Goal: Information Seeking & Learning: Check status

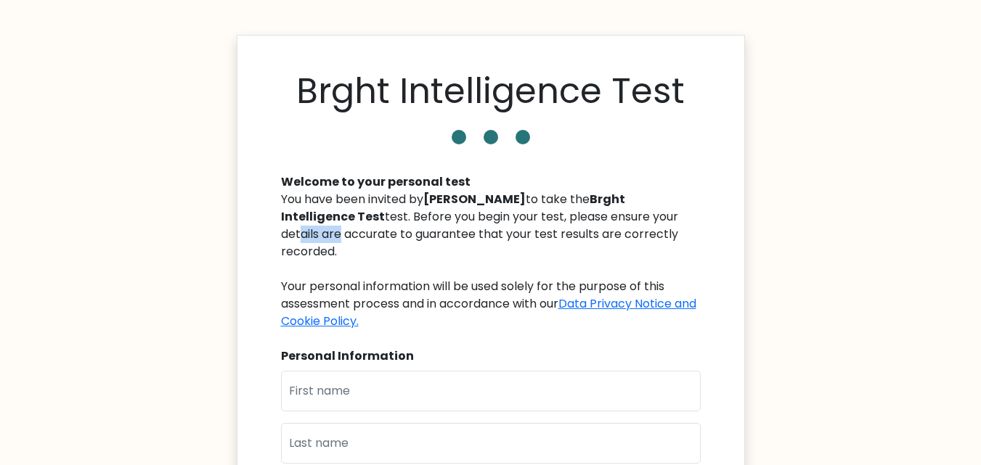
drag, startPoint x: 619, startPoint y: 213, endPoint x: 664, endPoint y: 216, distance: 45.8
click at [664, 216] on div "You have been invited by [PERSON_NAME] to take the Brght Intelligence Test test…" at bounding box center [491, 260] width 420 height 139
click at [666, 216] on div "You have been invited by [PERSON_NAME] to take the Brght Intelligence Test test…" at bounding box center [491, 260] width 420 height 139
drag, startPoint x: 666, startPoint y: 230, endPoint x: 523, endPoint y: 244, distance: 143.7
click at [523, 244] on div "You have been invited by [PERSON_NAME] to take the Brght Intelligence Test test…" at bounding box center [491, 260] width 420 height 139
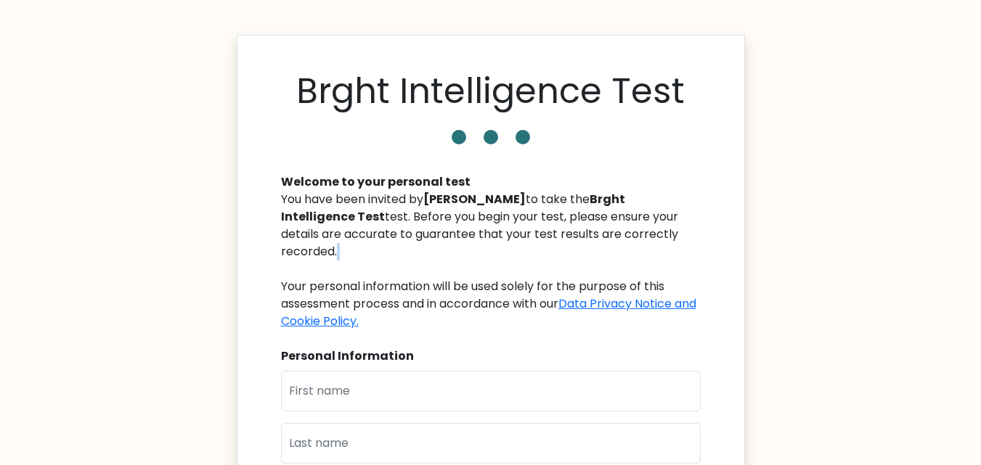
click at [557, 257] on div "You have been invited by [PERSON_NAME] to take the Brght Intelligence Test test…" at bounding box center [491, 260] width 420 height 139
click at [492, 204] on b "[PERSON_NAME]" at bounding box center [474, 199] width 102 height 17
drag, startPoint x: 375, startPoint y: 171, endPoint x: 496, endPoint y: 179, distance: 120.8
click at [491, 177] on div "Welcome to your personal test You have been invited by [PERSON_NAME] to take th…" at bounding box center [490, 415] width 437 height 518
click at [498, 184] on div "Welcome to your personal test" at bounding box center [491, 182] width 420 height 17
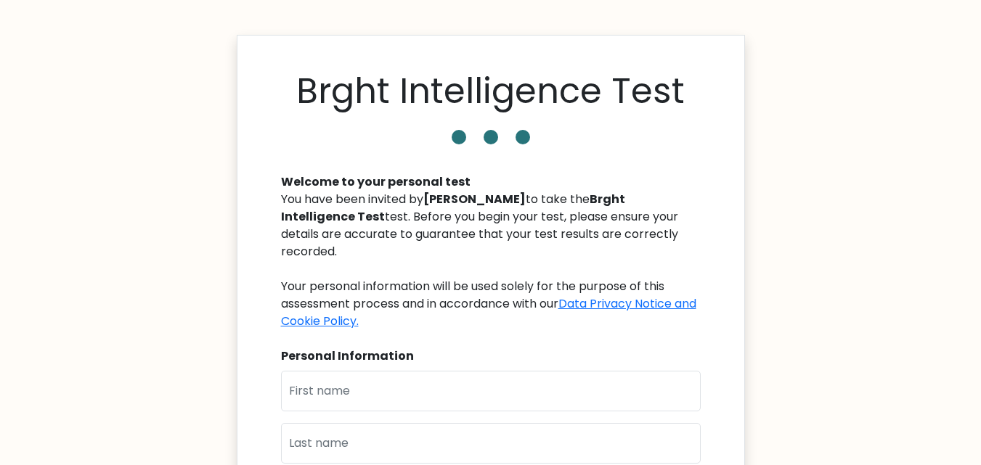
click at [402, 218] on div "You have been invited by [PERSON_NAME] to take the Brght Intelligence Test test…" at bounding box center [491, 260] width 420 height 139
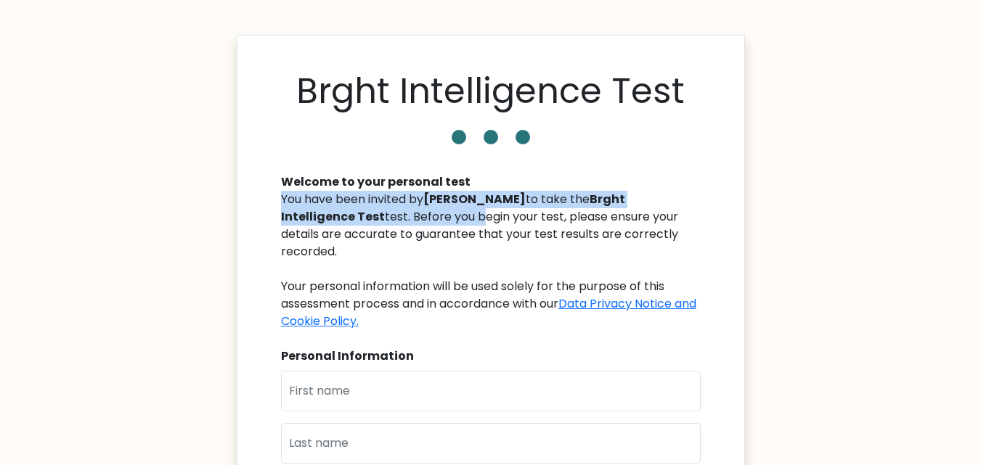
drag, startPoint x: 402, startPoint y: 218, endPoint x: 629, endPoint y: 153, distance: 236.3
click at [619, 162] on div "Welcome to your personal test You have been invited by [PERSON_NAME] to take th…" at bounding box center [490, 415] width 437 height 518
click at [648, 187] on div "Welcome to your personal test" at bounding box center [491, 182] width 420 height 17
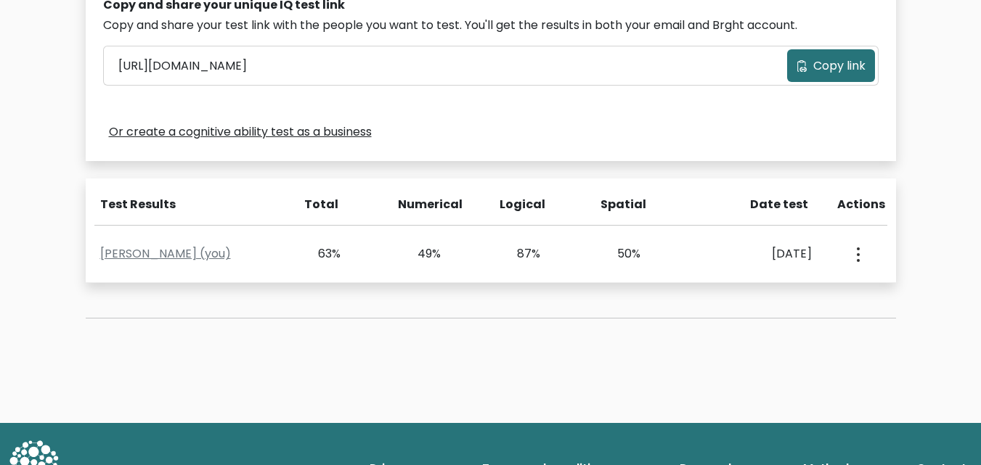
scroll to position [526, 0]
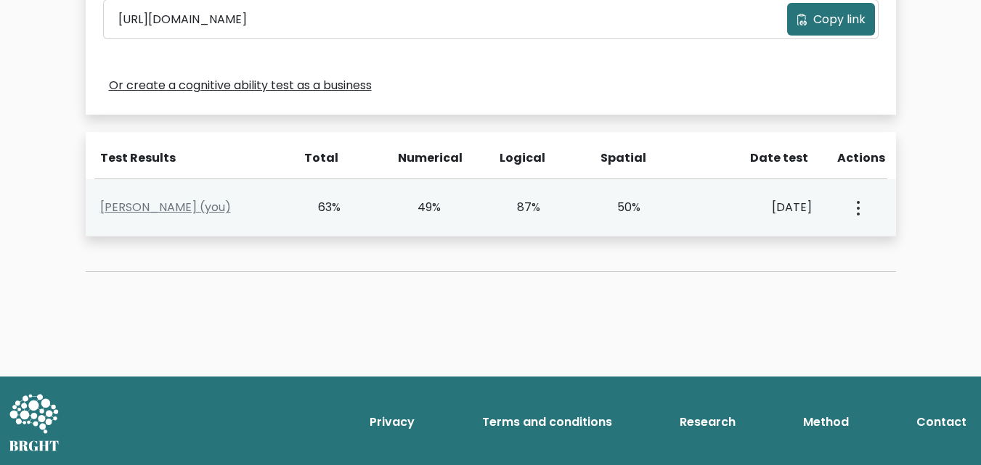
click at [483, 211] on div "49%" at bounding box center [441, 207] width 100 height 17
click at [677, 231] on div "Ronnielle Pena (you) 63% 49% 87% 50% Oct. 8, 2025 View Profile" at bounding box center [491, 207] width 810 height 57
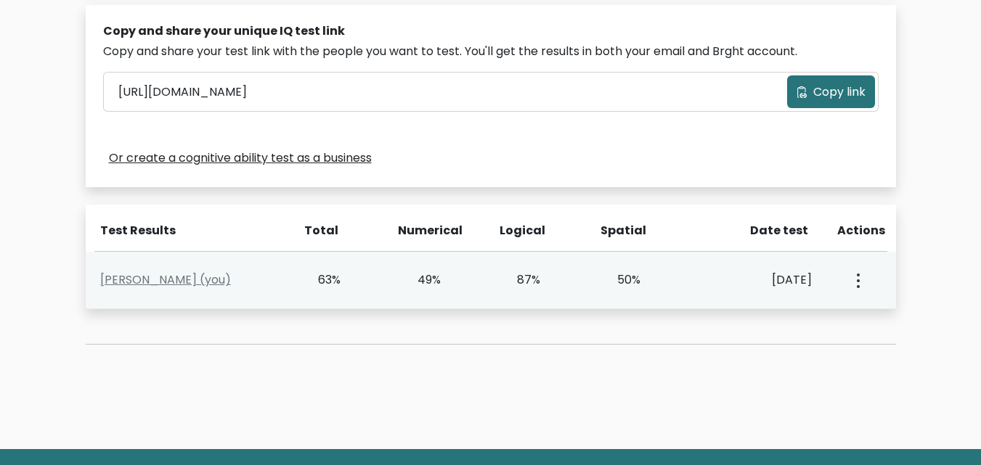
click at [363, 288] on div "63%" at bounding box center [341, 280] width 100 height 17
click at [363, 290] on div "Ronnielle Pena (you) 63% 49% 87% 50% Oct. 8, 2025 View Profile" at bounding box center [491, 280] width 810 height 57
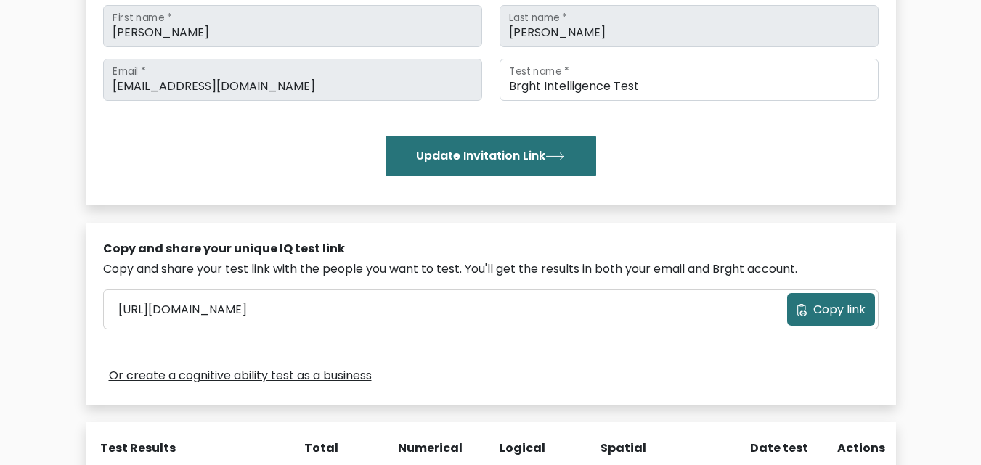
scroll to position [454, 0]
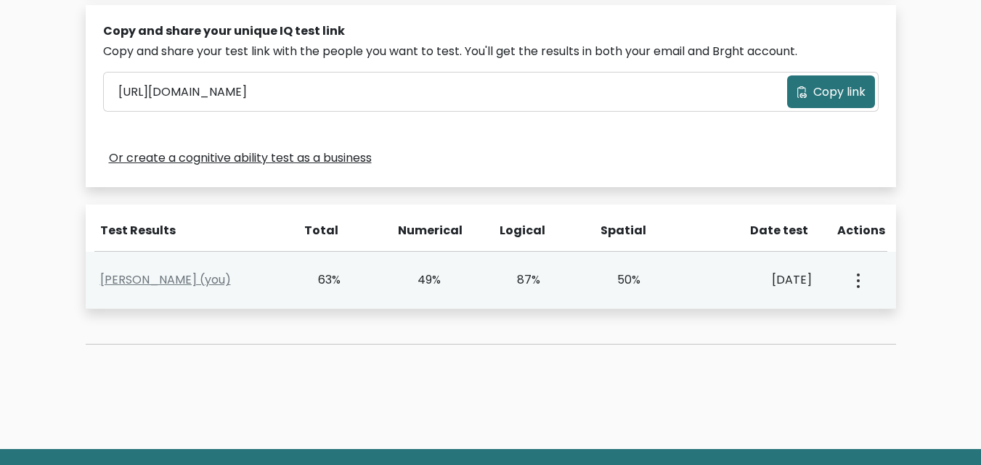
drag, startPoint x: 680, startPoint y: 320, endPoint x: 850, endPoint y: 309, distance: 170.3
click at [687, 320] on div "Test the IQ of other people 40 questions 30 minutes English Create your unique …" at bounding box center [491, 12] width 828 height 736
click at [860, 277] on button "button" at bounding box center [857, 280] width 12 height 45
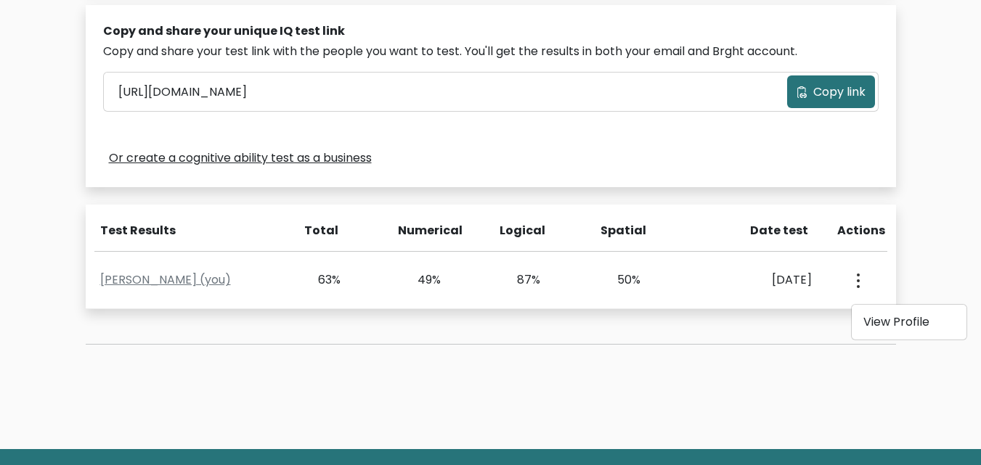
click at [747, 334] on div "Test the IQ of other people 40 questions 30 minutes English Create your unique …" at bounding box center [491, 12] width 828 height 736
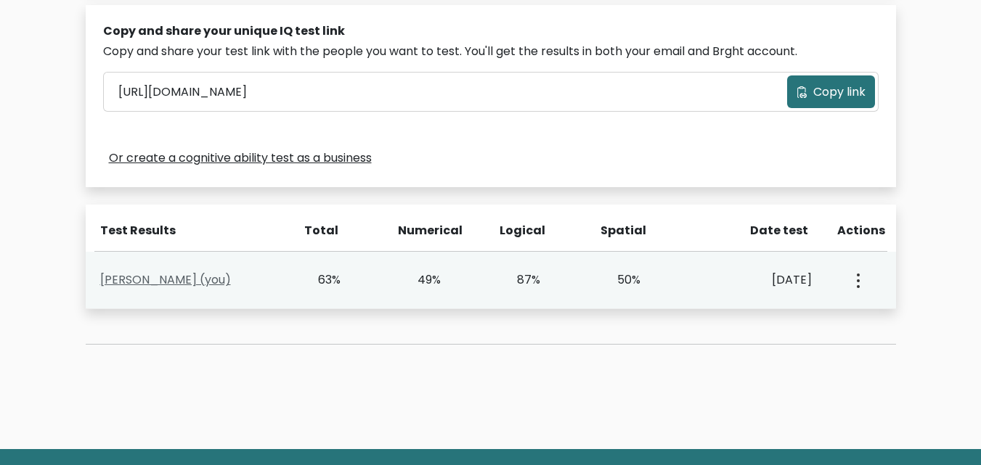
click at [198, 285] on link "Ronnielle Pena (you)" at bounding box center [165, 280] width 131 height 17
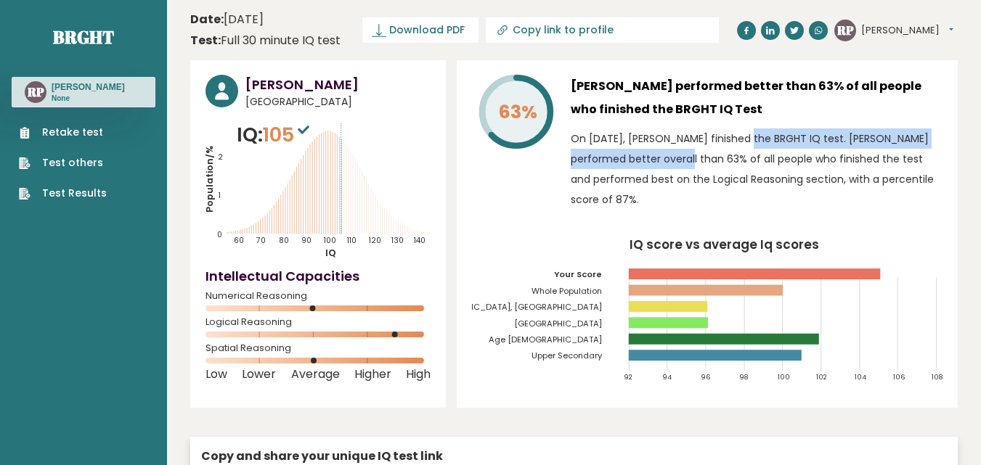
drag, startPoint x: 757, startPoint y: 126, endPoint x: 938, endPoint y: 147, distance: 182.6
click at [938, 147] on div "Ronnielle Pena performed better than 63% of all people who finished the BRGHT I…" at bounding box center [757, 146] width 372 height 142
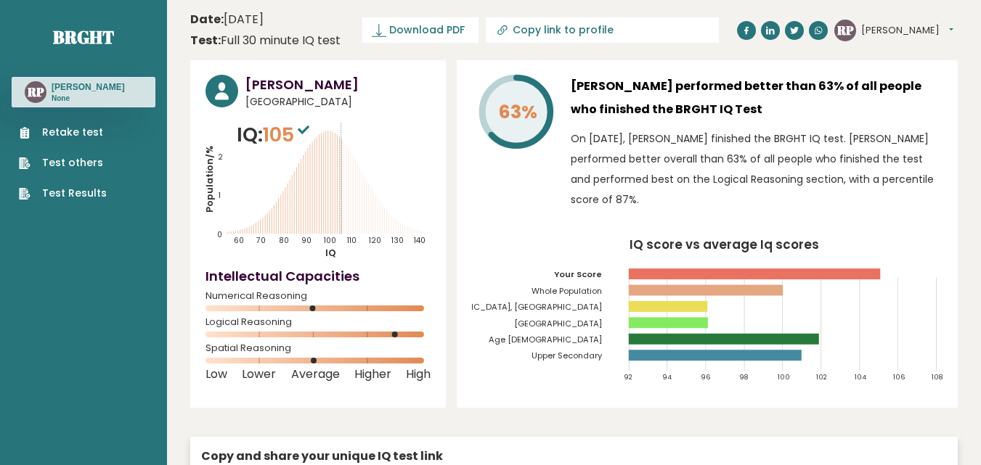
click at [934, 154] on p "On October 08, 2025, Ronnielle Pena finished the BRGHT IQ test. Ronnielle perfo…" at bounding box center [757, 169] width 372 height 81
drag, startPoint x: 738, startPoint y: 290, endPoint x: 648, endPoint y: 282, distance: 90.4
click at [648, 282] on icon "IQ score vs average Iq scores 92 94 96 98 100 102 104 106 108 Your Score Whole …" at bounding box center [707, 316] width 470 height 155
click at [645, 291] on rect at bounding box center [706, 290] width 154 height 11
drag, startPoint x: 642, startPoint y: 291, endPoint x: 701, endPoint y: 291, distance: 59.5
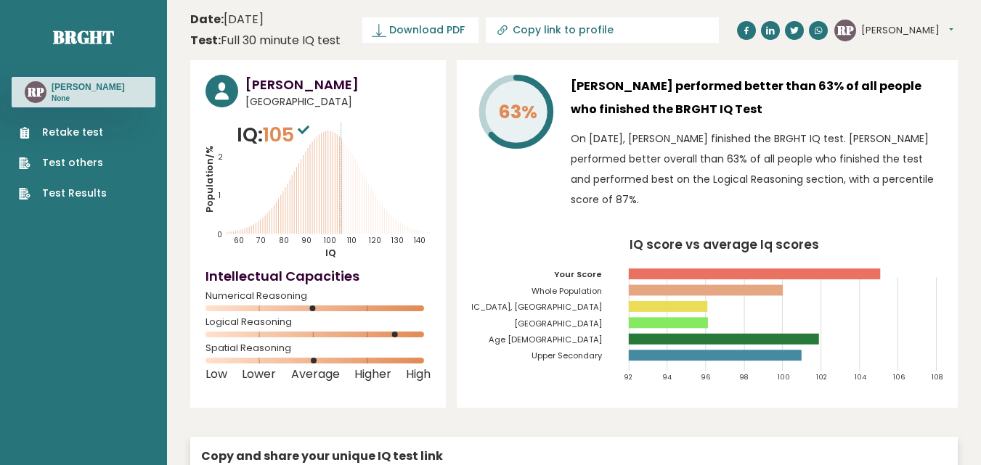
click at [698, 291] on rect at bounding box center [706, 290] width 154 height 11
click at [701, 291] on rect at bounding box center [706, 290] width 154 height 11
click at [790, 307] on icon "IQ score vs average Iq scores 92 94 96 98 100 102 104 106 108 Your Score Whole …" at bounding box center [707, 316] width 470 height 155
click at [787, 339] on rect at bounding box center [724, 339] width 190 height 11
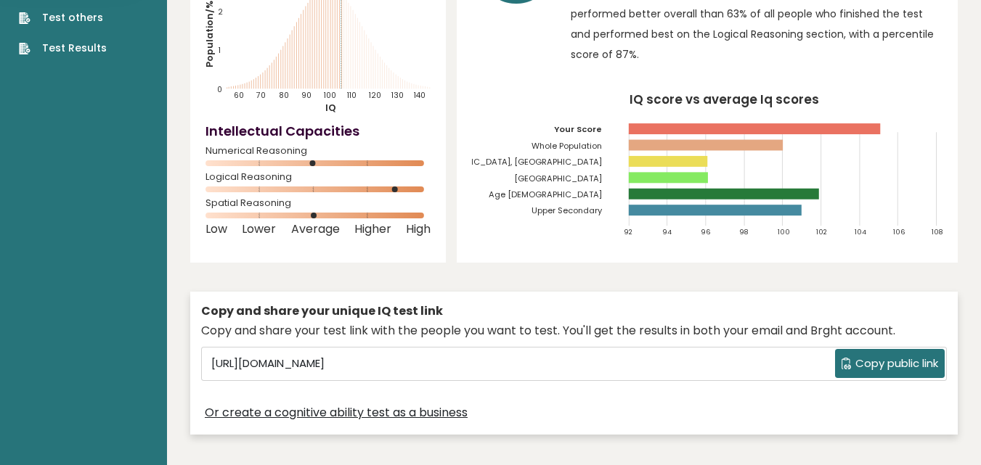
scroll to position [73, 0]
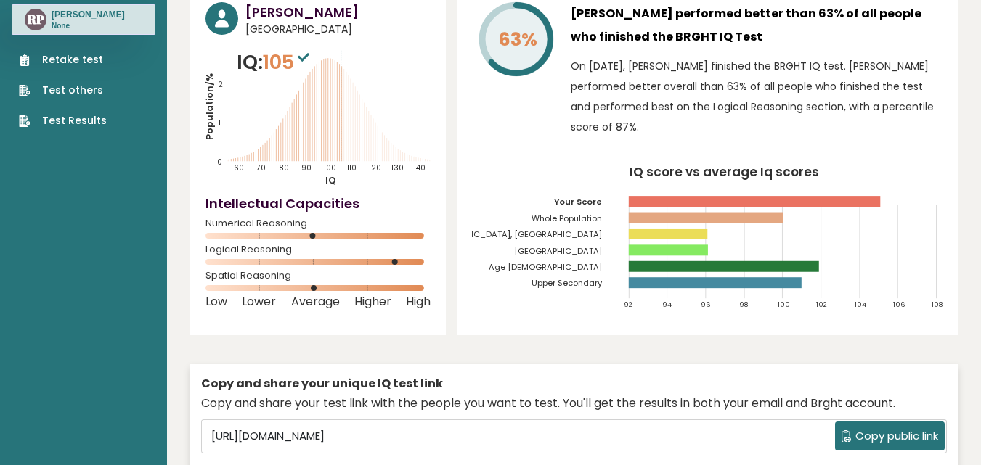
drag, startPoint x: 313, startPoint y: 288, endPoint x: 356, endPoint y: 287, distance: 43.6
click at [356, 287] on rect at bounding box center [317, 288] width 225 height 6
click at [364, 264] on rect at bounding box center [317, 262] width 225 height 6
drag, startPoint x: 391, startPoint y: 256, endPoint x: 423, endPoint y: 256, distance: 31.9
click at [423, 256] on div "Logical Reasoning" at bounding box center [317, 258] width 225 height 23
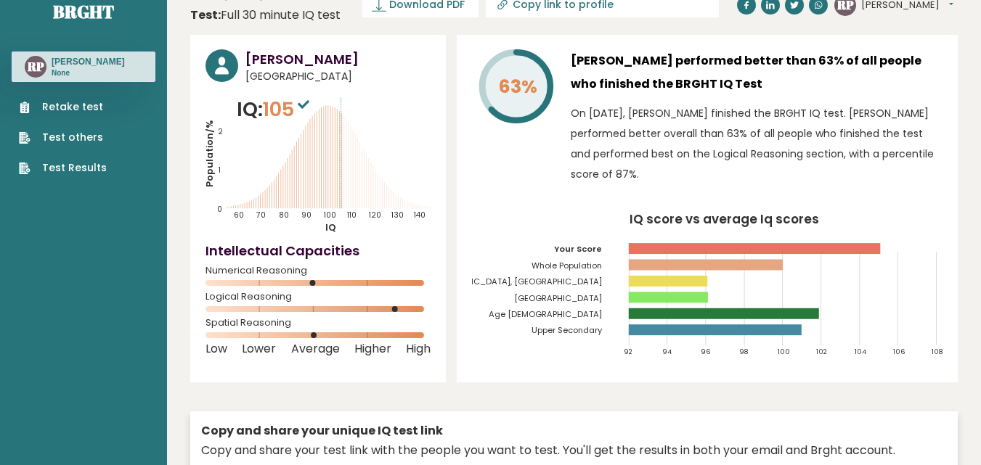
scroll to position [0, 0]
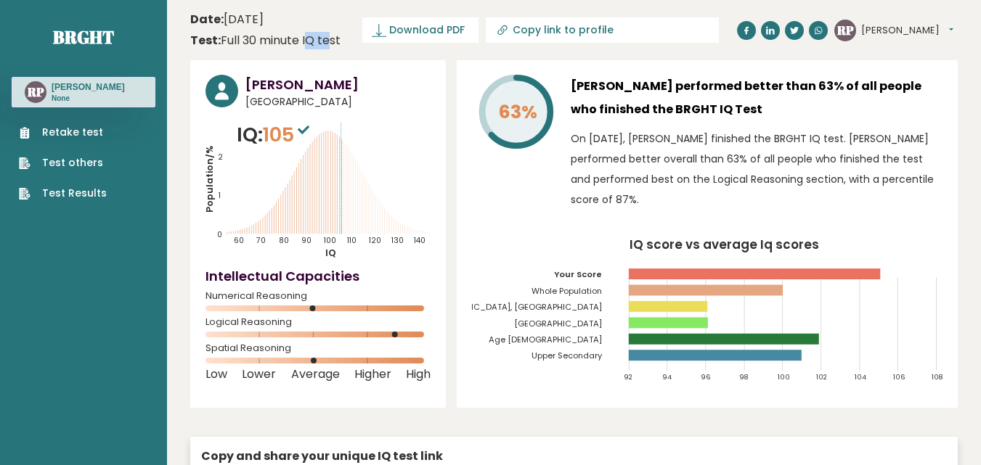
drag, startPoint x: 302, startPoint y: 41, endPoint x: 320, endPoint y: 44, distance: 18.4
click at [320, 44] on div "Test: Full 30 minute IQ test" at bounding box center [265, 40] width 150 height 17
click at [288, 41] on div "Test: Full 30 minute IQ test" at bounding box center [265, 40] width 150 height 17
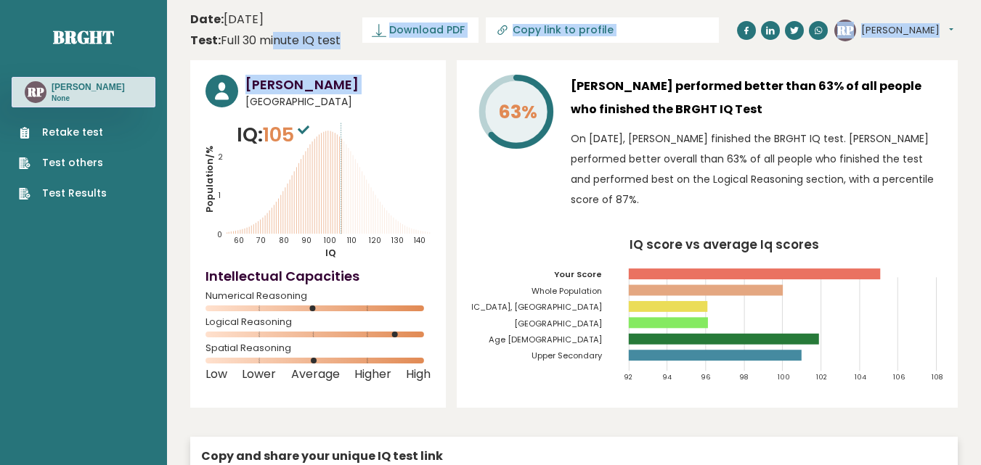
drag, startPoint x: 288, startPoint y: 41, endPoint x: 345, endPoint y: 56, distance: 58.5
click at [345, 65] on div "Ronnielle Pena Philippines IQ: 105 Population/% IQ 0 1 2 60 70 80 90 100 110 12…" at bounding box center [318, 234] width 256 height 348
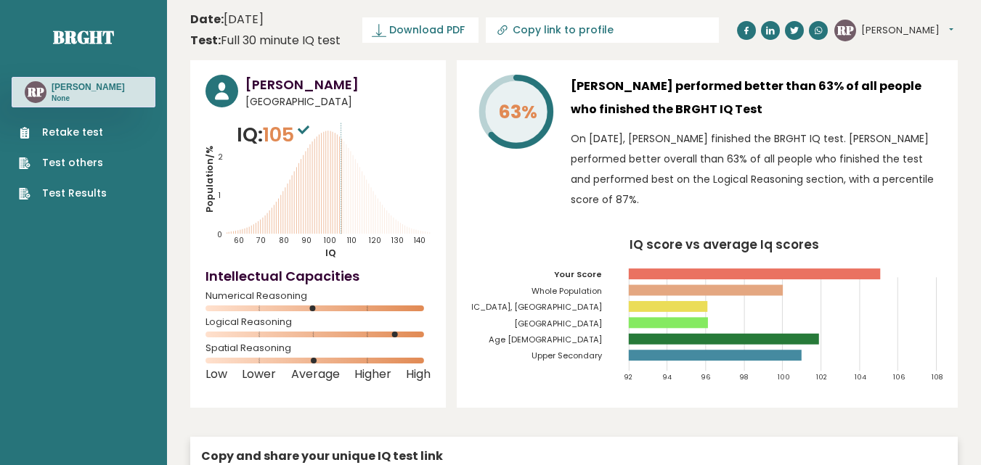
drag, startPoint x: 296, startPoint y: 115, endPoint x: 280, endPoint y: 123, distance: 17.9
click at [295, 115] on div "Ronnielle Pena Philippines IQ: 105 Population/% IQ 0 1 2 60 70 80 90 100 110 12…" at bounding box center [318, 234] width 256 height 348
click at [253, 143] on p "IQ: 105" at bounding box center [275, 135] width 76 height 29
drag, startPoint x: 297, startPoint y: 160, endPoint x: 361, endPoint y: 174, distance: 65.2
click at [349, 174] on icon "Population/% IQ 0 1 2 60 70 80 90 100 110 120 130 140" at bounding box center [317, 190] width 225 height 139
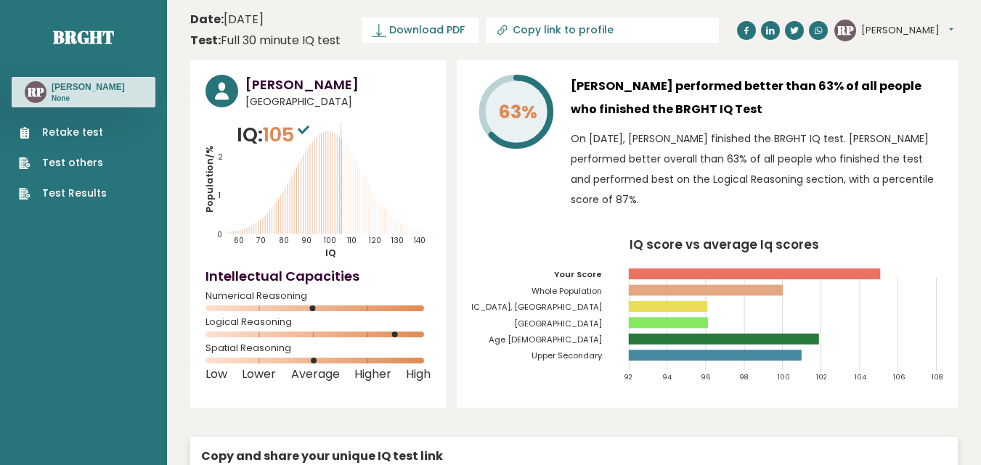
click at [366, 174] on icon "Population/% IQ 0 1 2 60 70 80 90 100 110 120 130 140" at bounding box center [317, 190] width 225 height 139
drag, startPoint x: 601, startPoint y: 154, endPoint x: 805, endPoint y: 152, distance: 204.0
click at [805, 152] on p "On October 08, 2025, Ronnielle Pena finished the BRGHT IQ test. Ronnielle perfo…" at bounding box center [757, 169] width 372 height 81
drag, startPoint x: 840, startPoint y: 139, endPoint x: 924, endPoint y: 135, distance: 84.3
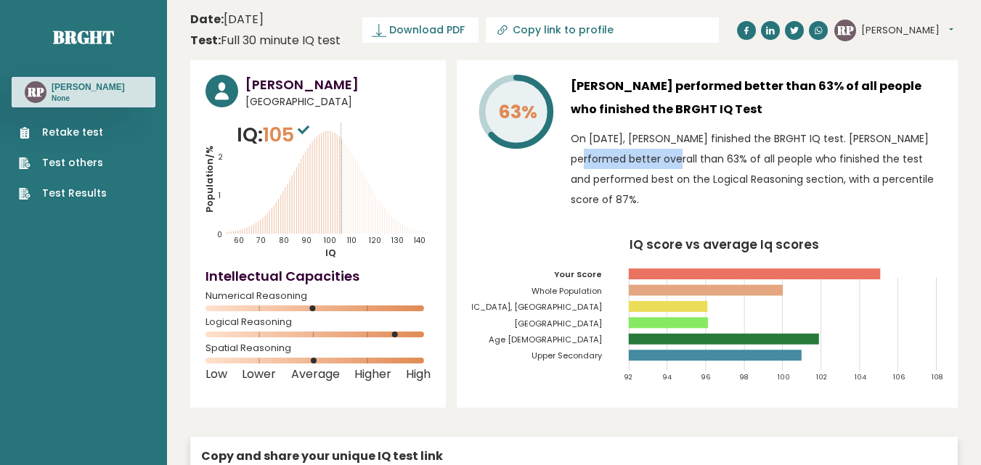
click at [924, 135] on p "On October 08, 2025, Ronnielle Pena finished the BRGHT IQ test. Ronnielle perfo…" at bounding box center [757, 169] width 372 height 81
click at [925, 136] on p "On October 08, 2025, Ronnielle Pena finished the BRGHT IQ test. Ronnielle perfo…" at bounding box center [757, 169] width 372 height 81
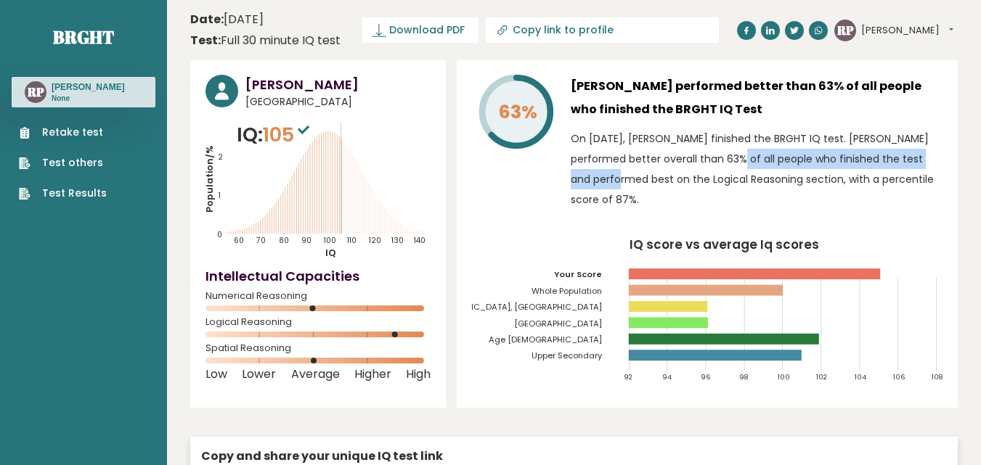
drag, startPoint x: 885, startPoint y: 153, endPoint x: 667, endPoint y: 155, distance: 217.8
click at [667, 155] on p "On October 08, 2025, Ronnielle Pena finished the BRGHT IQ test. Ronnielle perfo…" at bounding box center [757, 169] width 372 height 81
click at [791, 155] on p "On October 08, 2025, Ronnielle Pena finished the BRGHT IQ test. Ronnielle perfo…" at bounding box center [757, 169] width 372 height 81
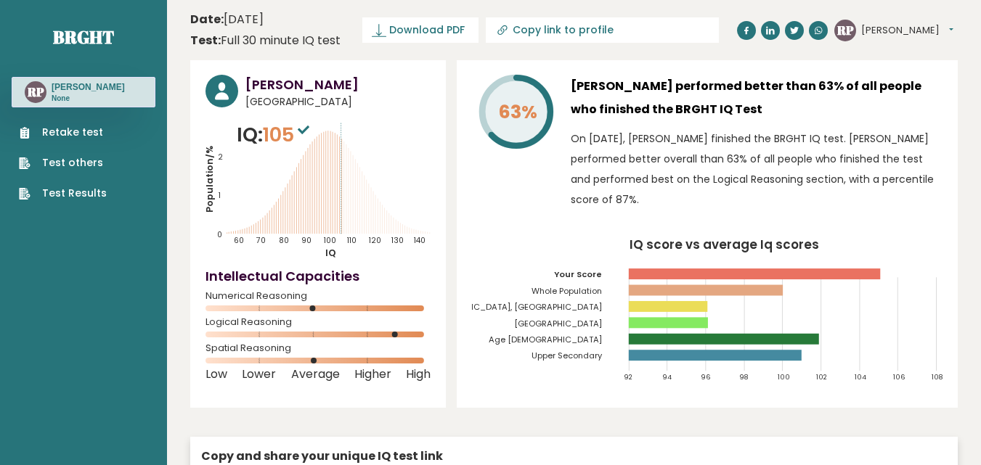
click at [751, 158] on p "On October 08, 2025, Ronnielle Pena finished the BRGHT IQ test. Ronnielle perfo…" at bounding box center [757, 169] width 372 height 81
click at [750, 158] on p "On October 08, 2025, Ronnielle Pena finished the BRGHT IQ test. Ronnielle perfo…" at bounding box center [757, 169] width 372 height 81
click at [725, 166] on p "On October 08, 2025, Ronnielle Pena finished the BRGHT IQ test. Ronnielle perfo…" at bounding box center [757, 169] width 372 height 81
